Goal: Task Accomplishment & Management: Use online tool/utility

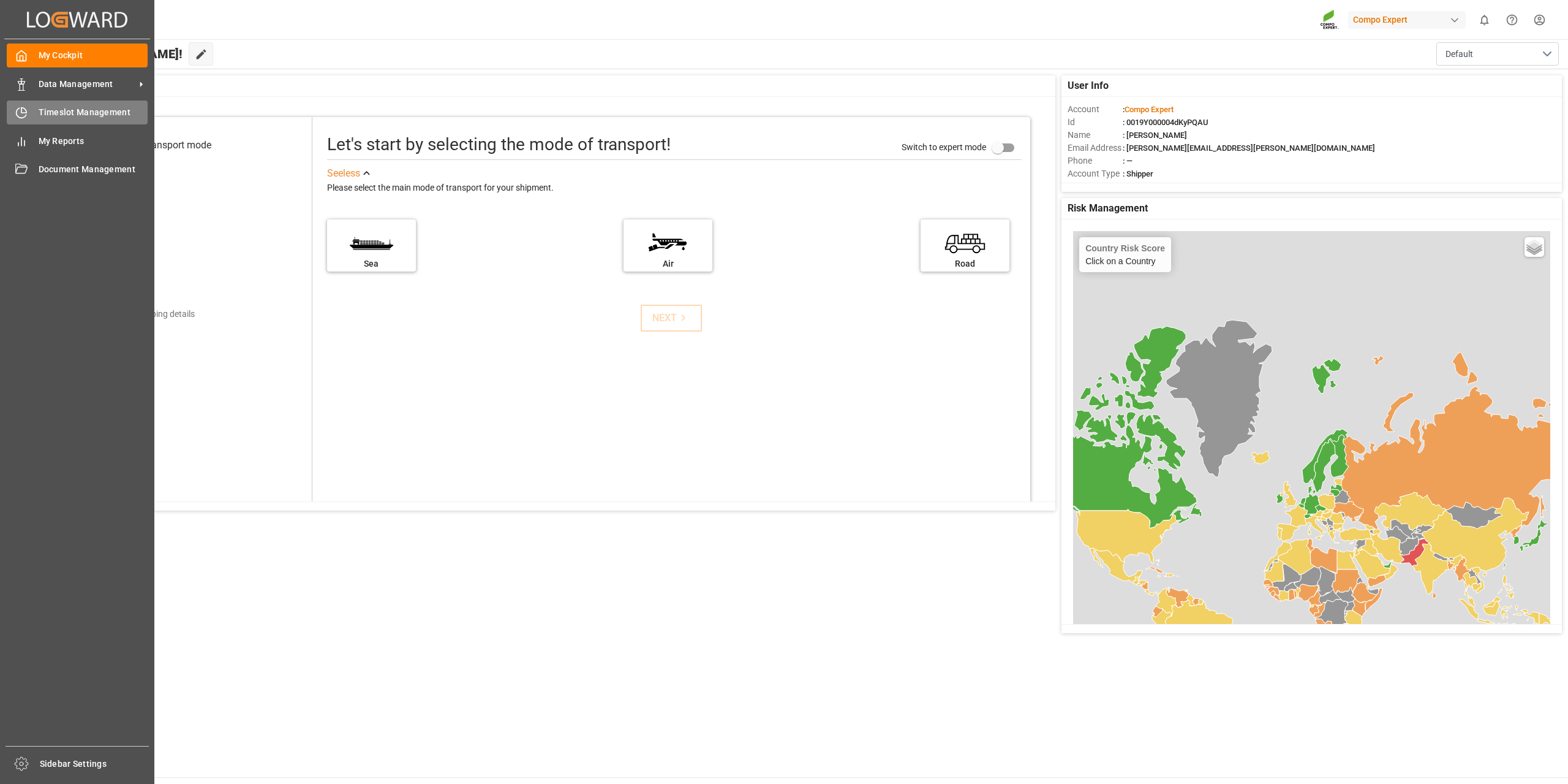
click at [43, 117] on span "Timeslot Management" at bounding box center [93, 112] width 110 height 13
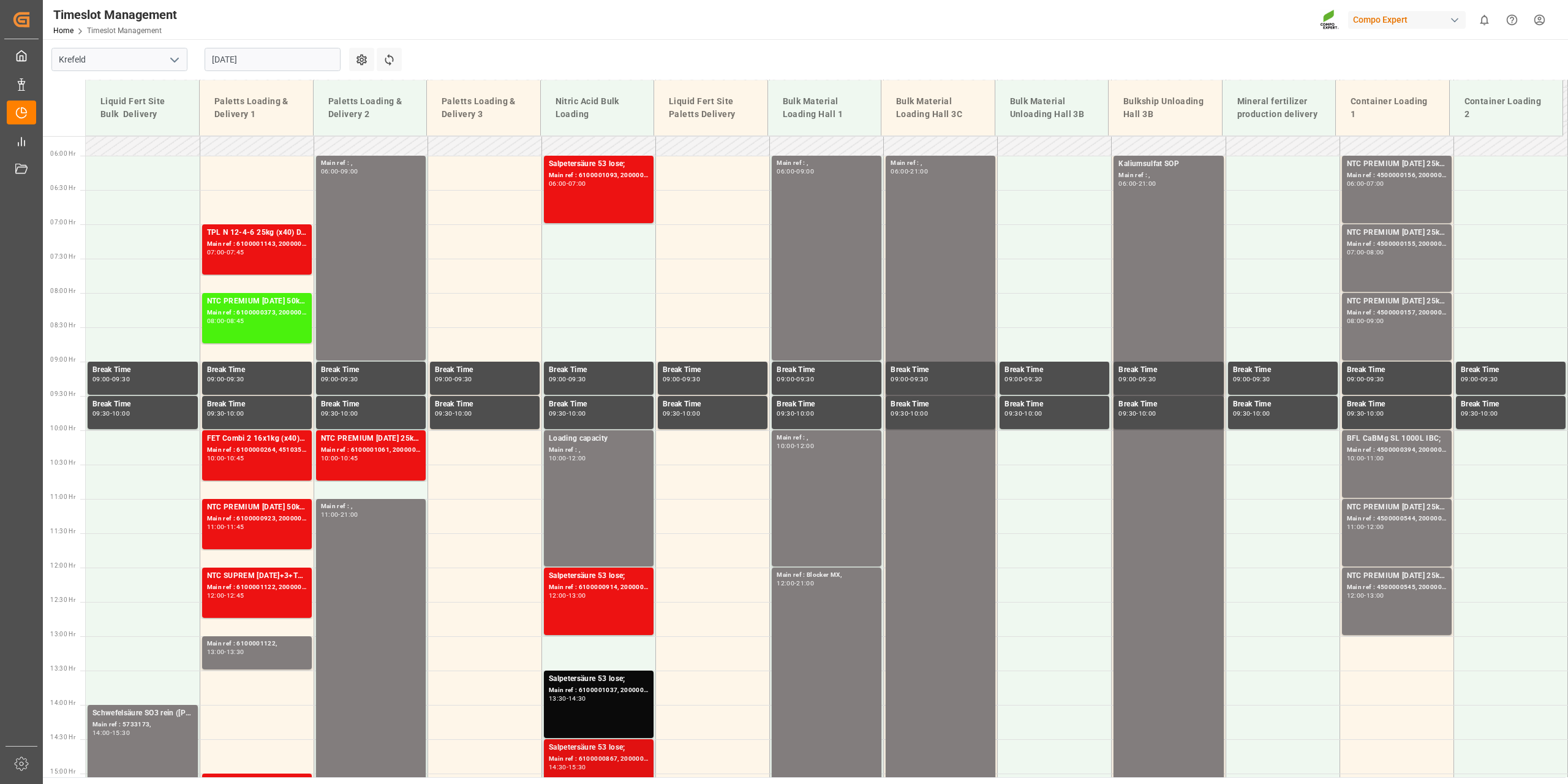
scroll to position [454, 0]
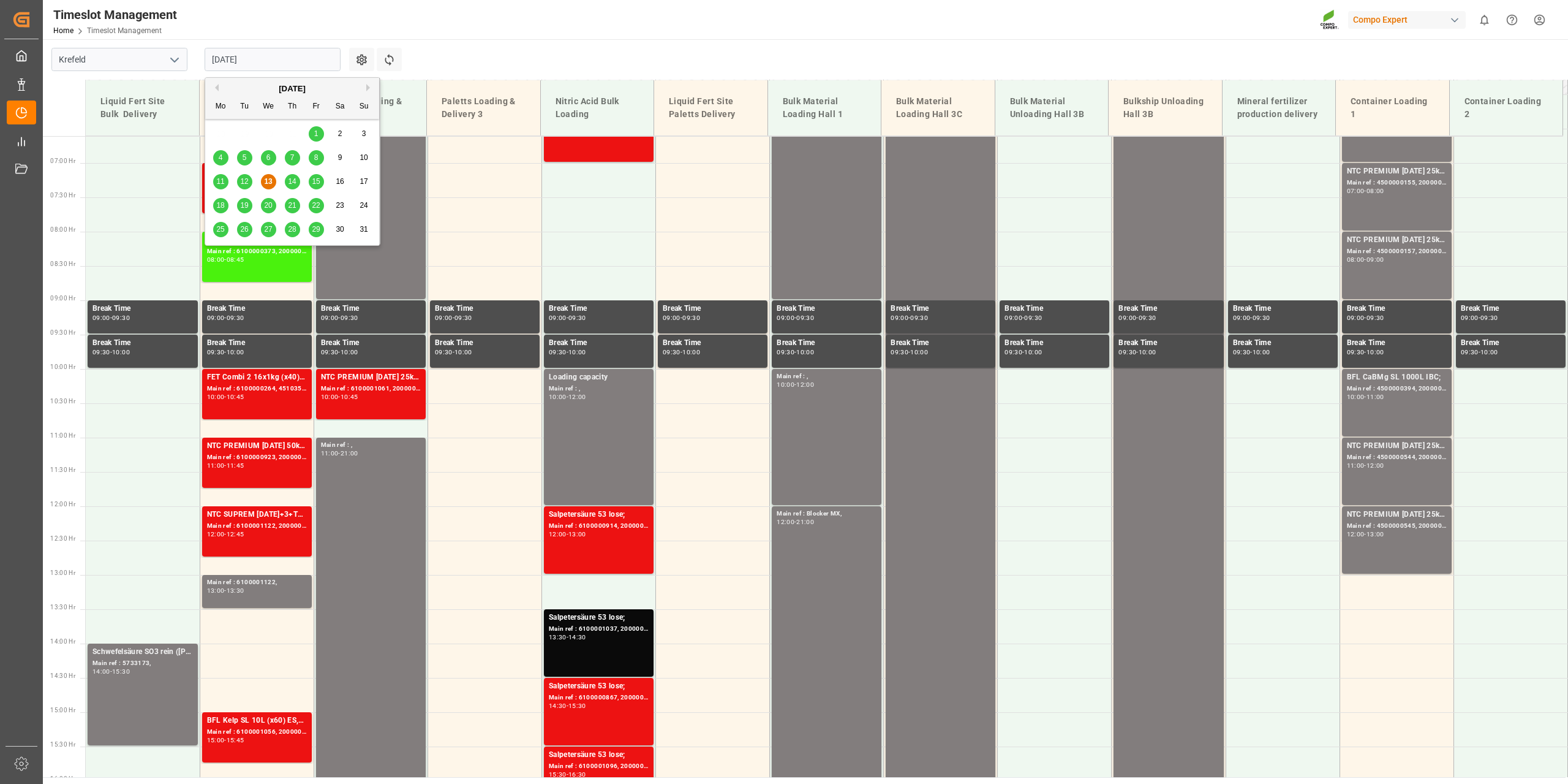
click at [322, 61] on input "[DATE]" at bounding box center [273, 59] width 136 height 24
click at [290, 178] on span "14" at bounding box center [291, 181] width 8 height 9
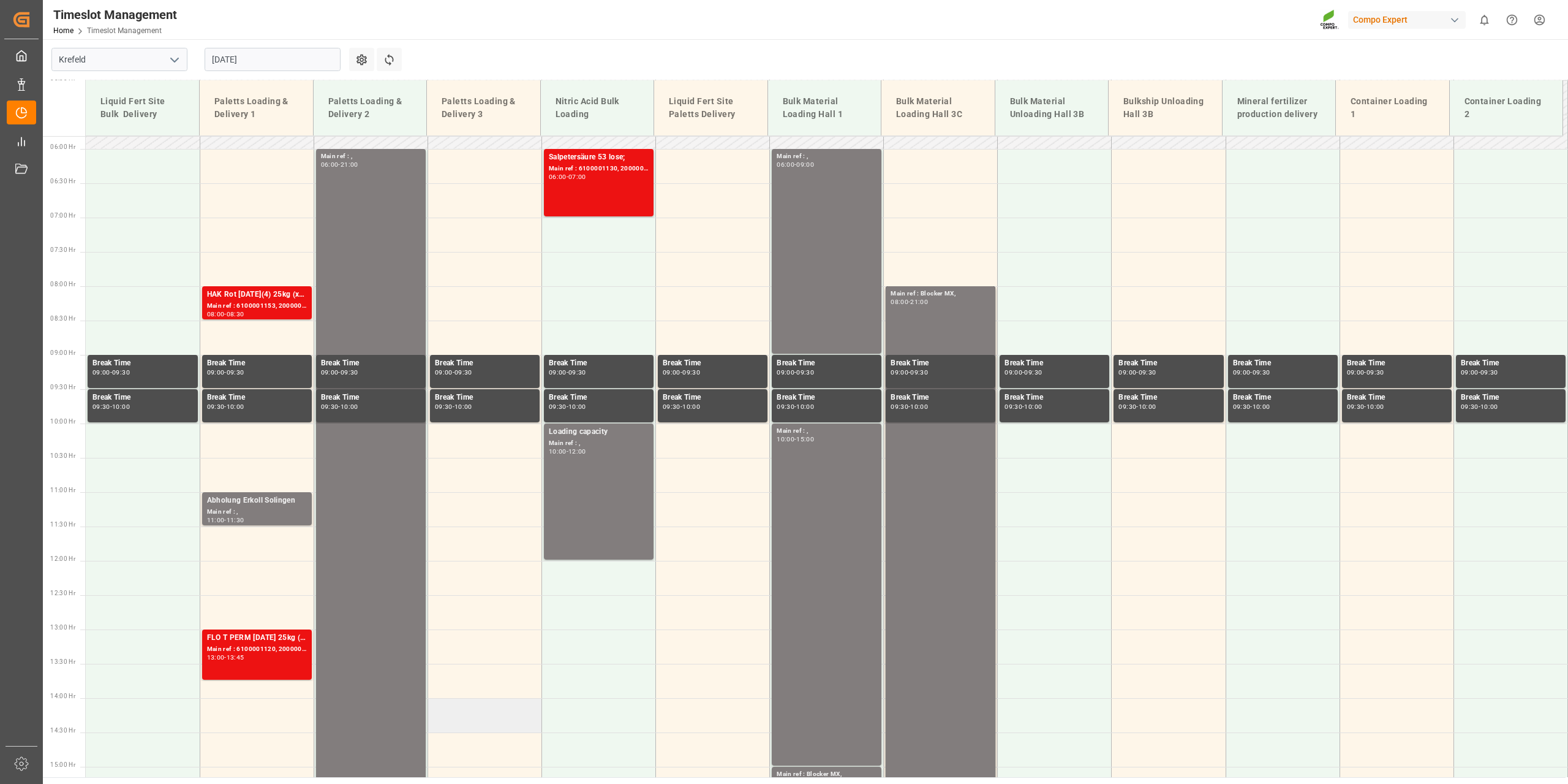
scroll to position [392, 0]
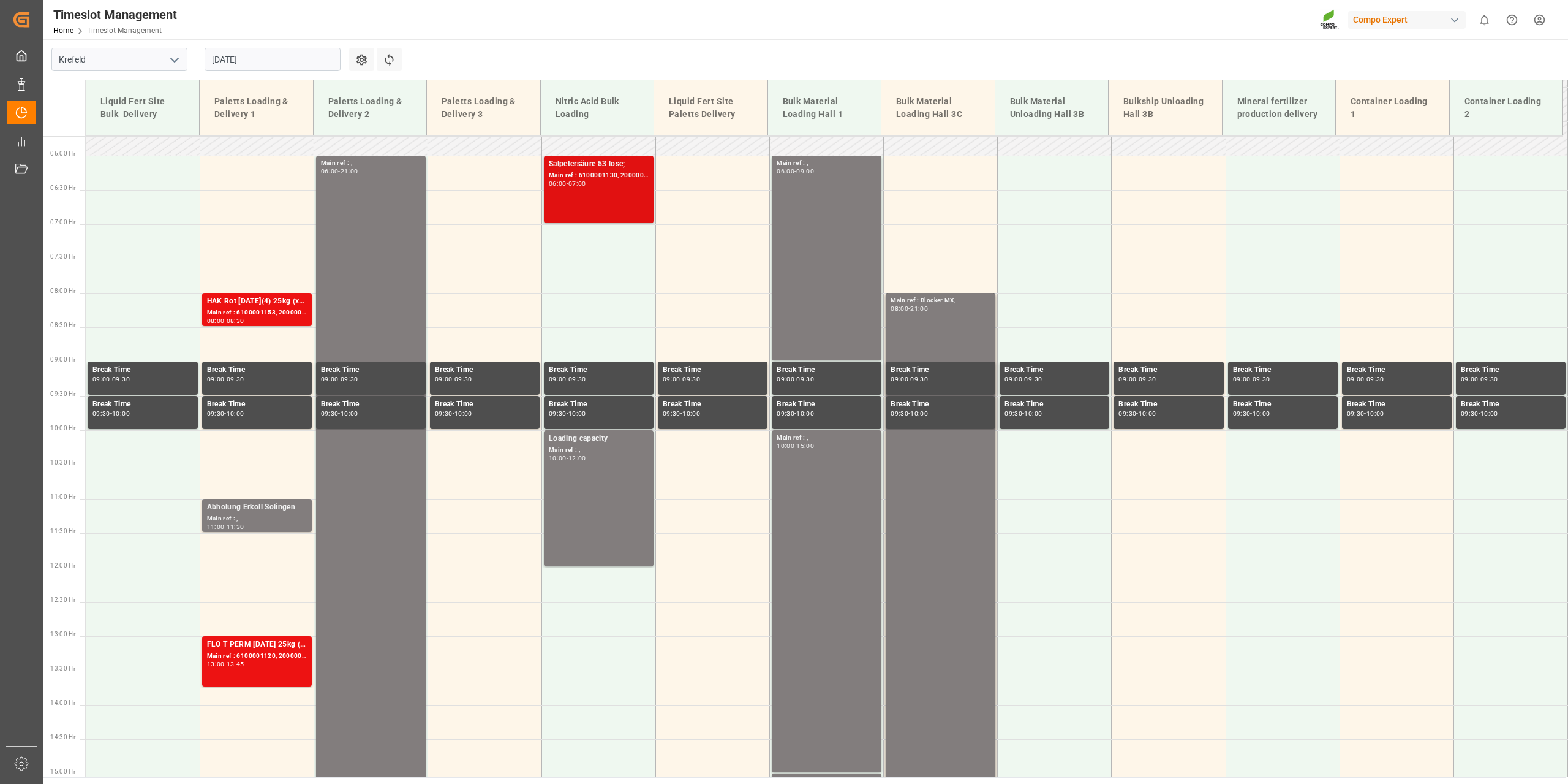
click at [605, 176] on div "Main ref : 6100001130, 2000001018;" at bounding box center [598, 175] width 100 height 11
